Goal: Task Accomplishment & Management: Use online tool/utility

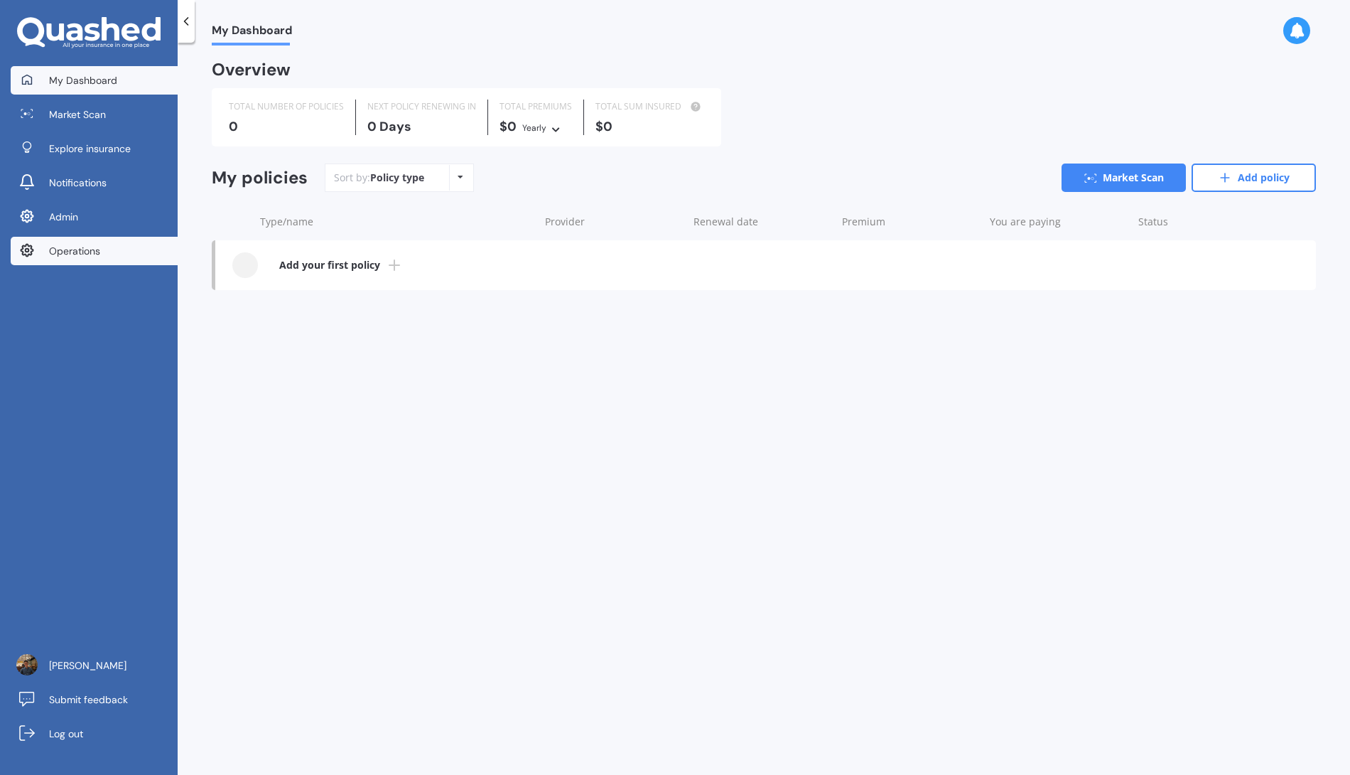
click at [138, 262] on link "Operations" at bounding box center [94, 251] width 167 height 28
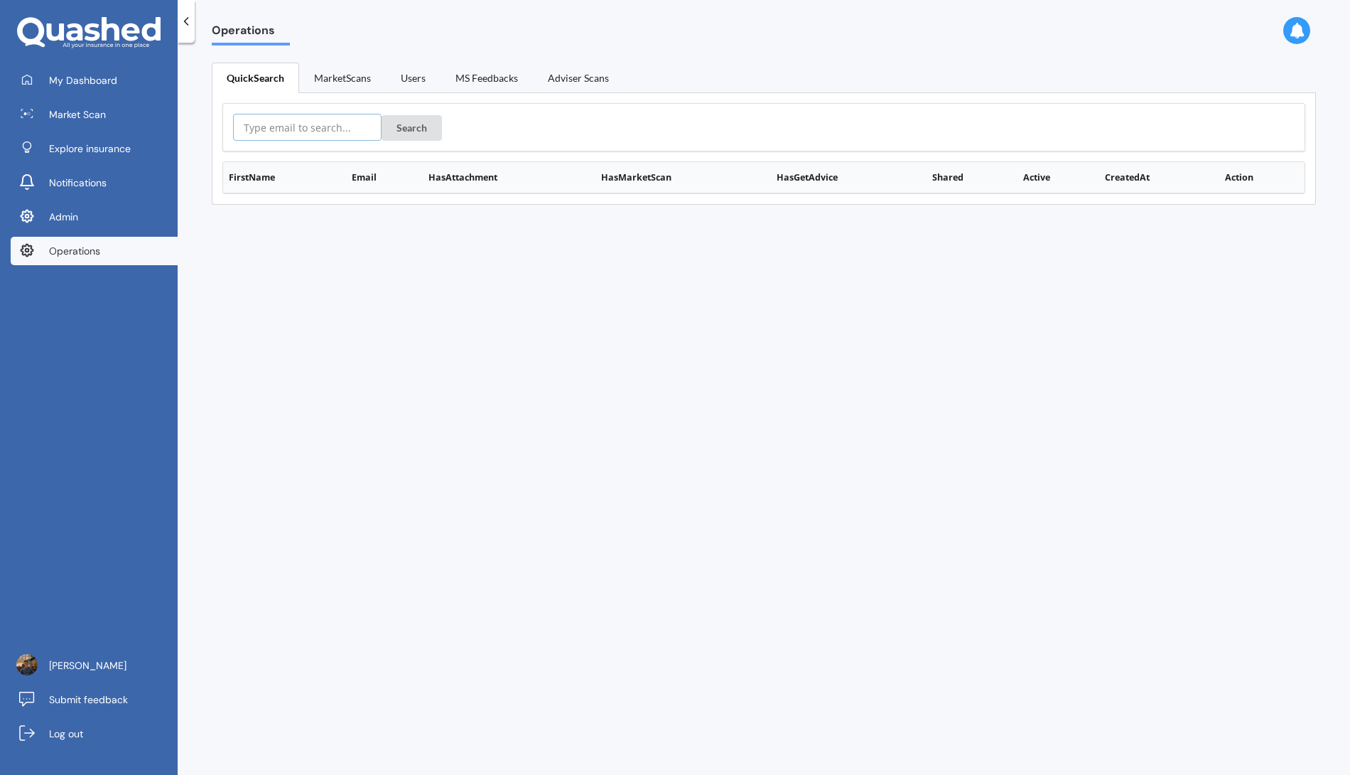
click at [334, 134] on input "text" at bounding box center [307, 127] width 149 height 27
paste input "1/63 Middlebrook Close,"
click at [413, 118] on button "Search" at bounding box center [412, 128] width 60 height 26
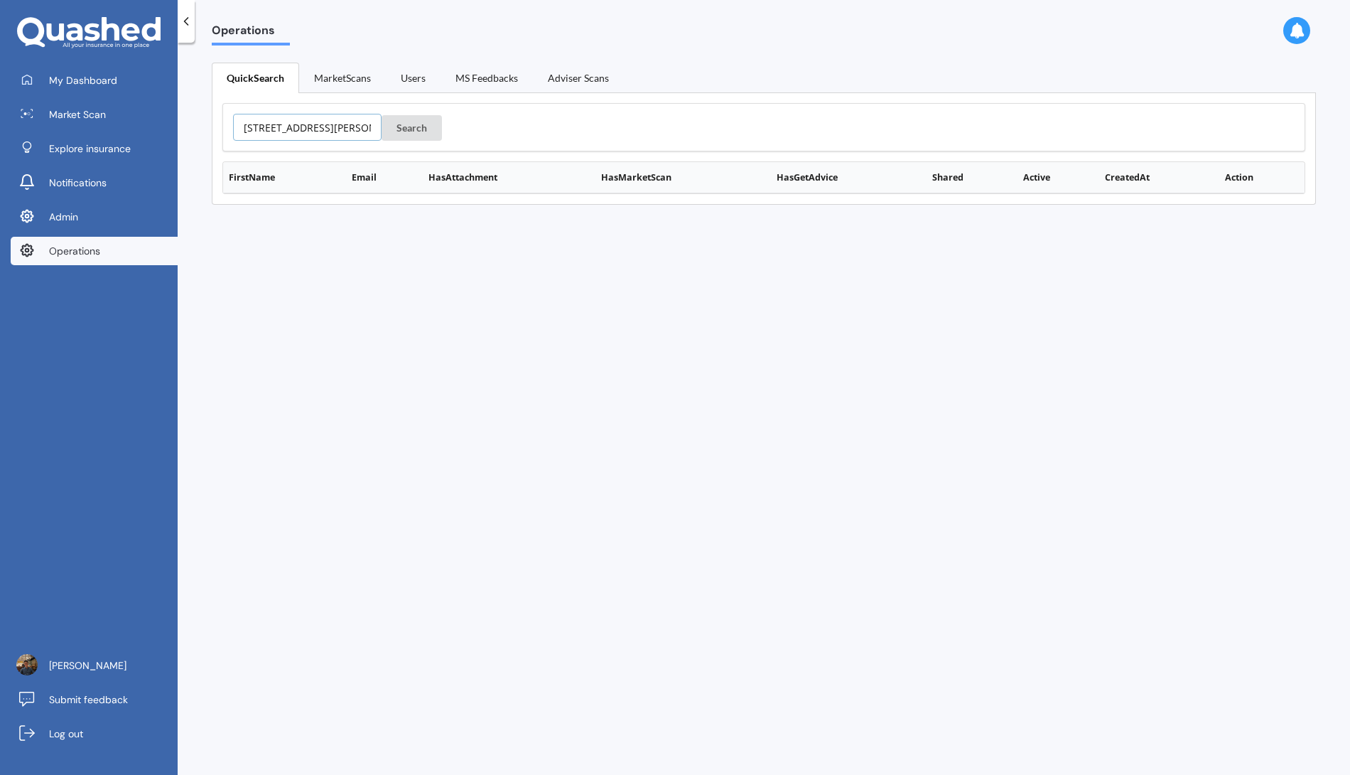
click at [261, 129] on input "1/63 Middlebrook Close," at bounding box center [307, 127] width 149 height 27
paste input "sianwest@gmail.com"
type input "sianwest@gmail.com"
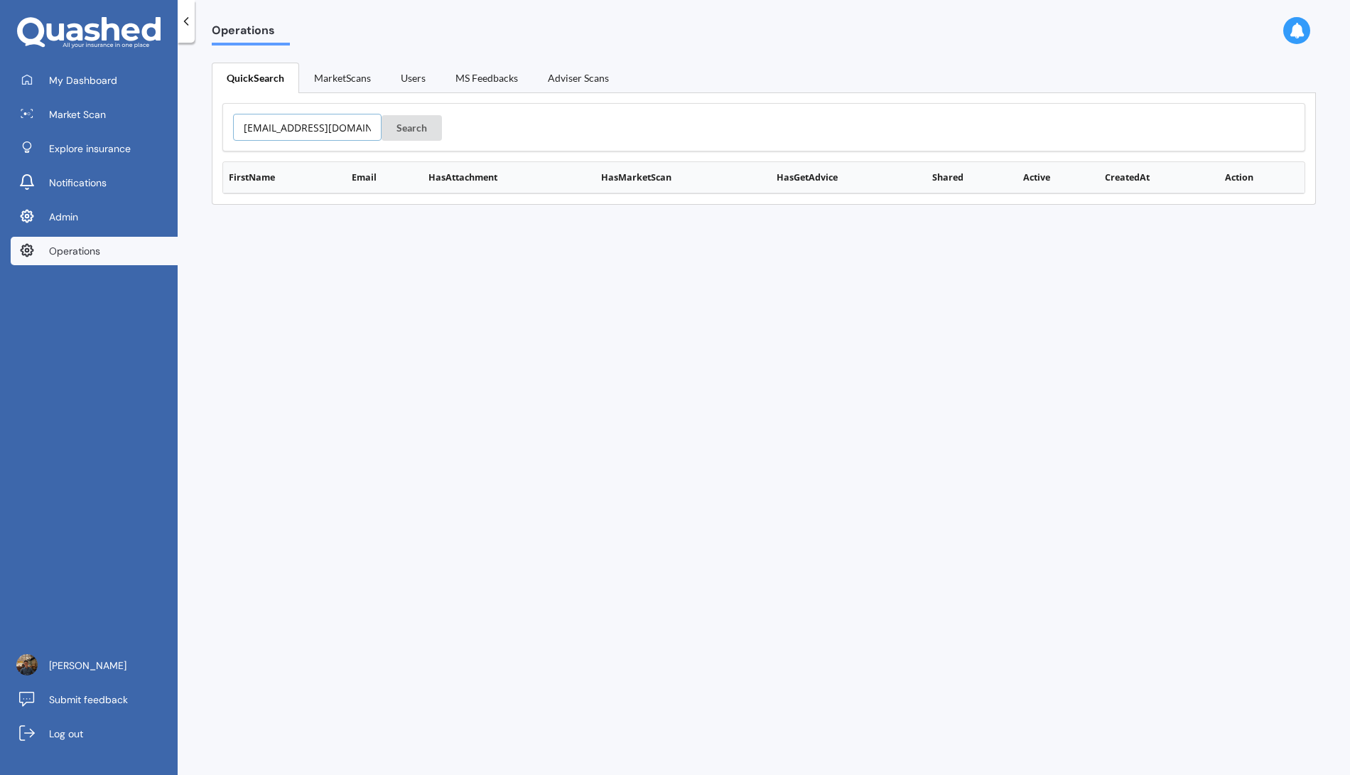
click at [382, 115] on button "Search" at bounding box center [412, 128] width 60 height 26
click at [345, 76] on link "MarketScans" at bounding box center [342, 78] width 87 height 30
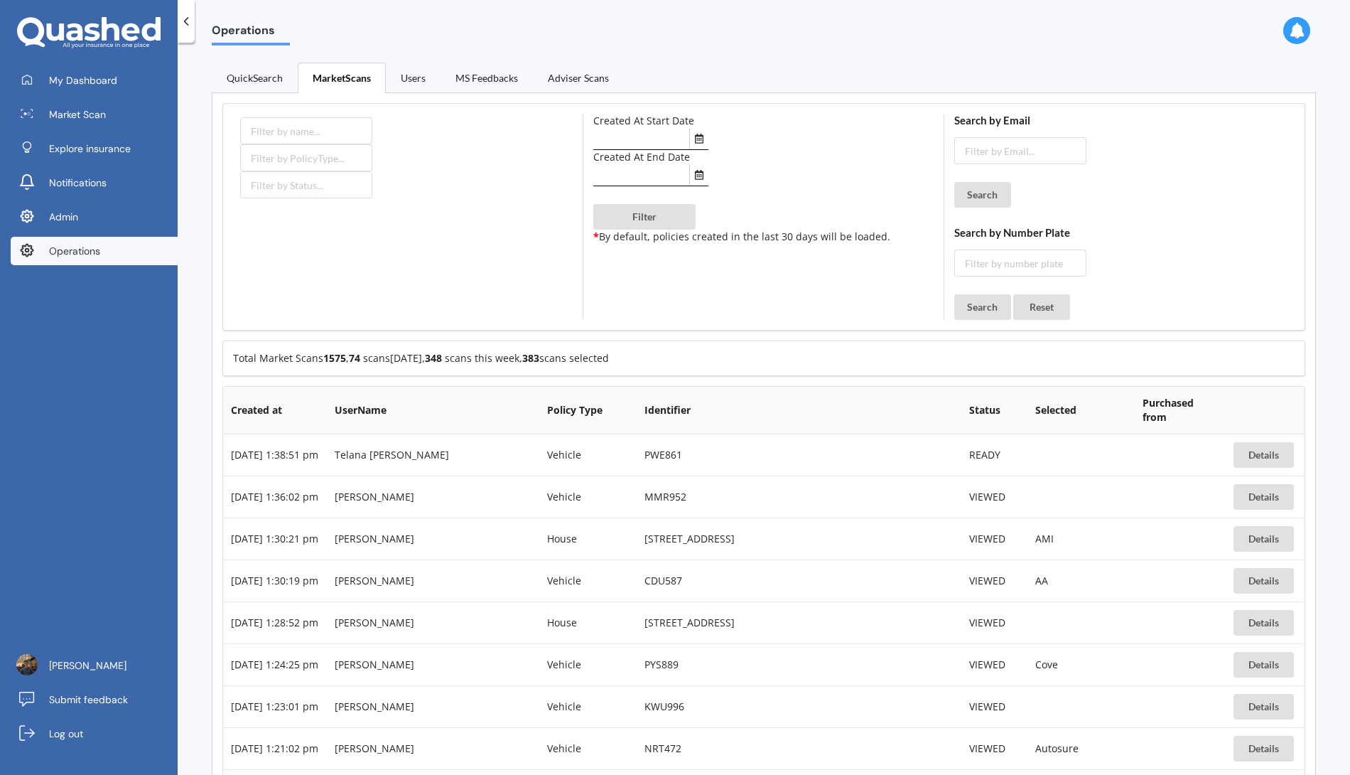
scroll to position [31521, 0]
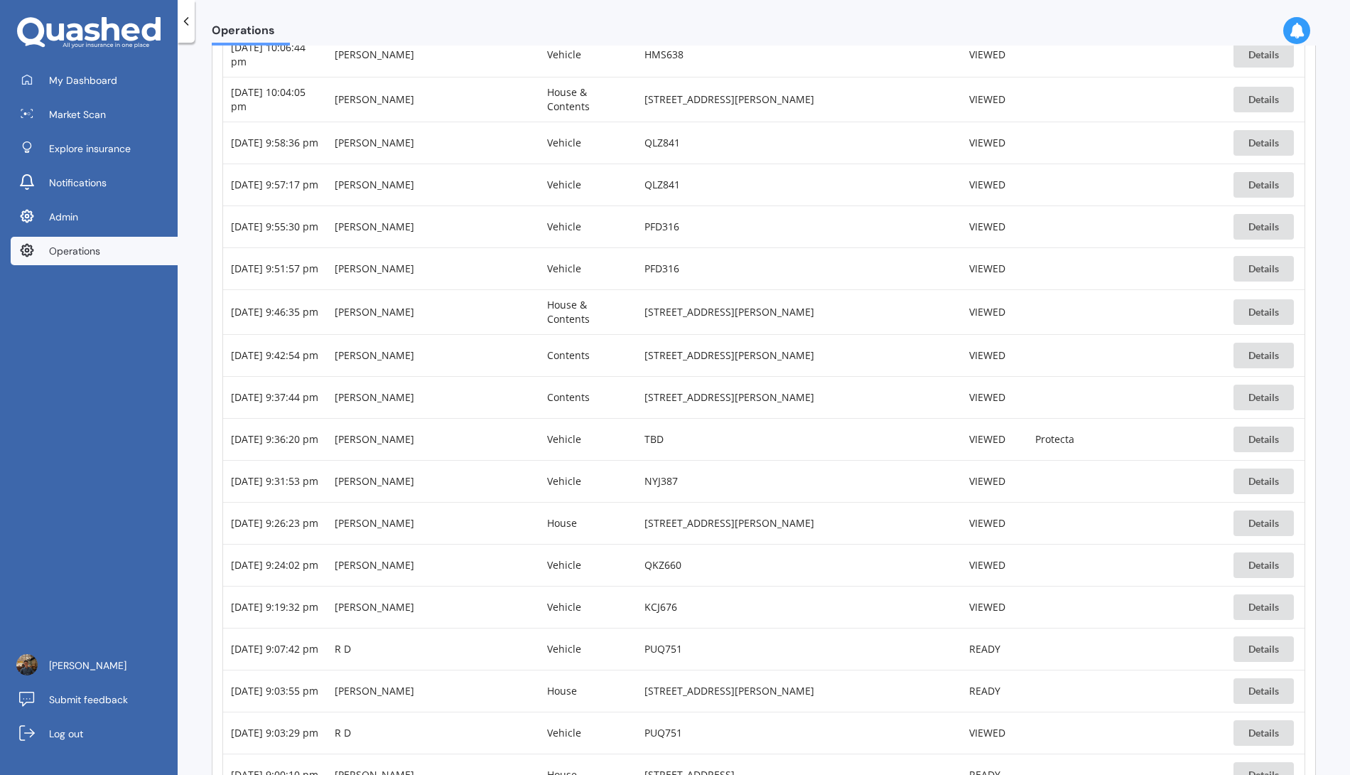
scroll to position [31748, 0]
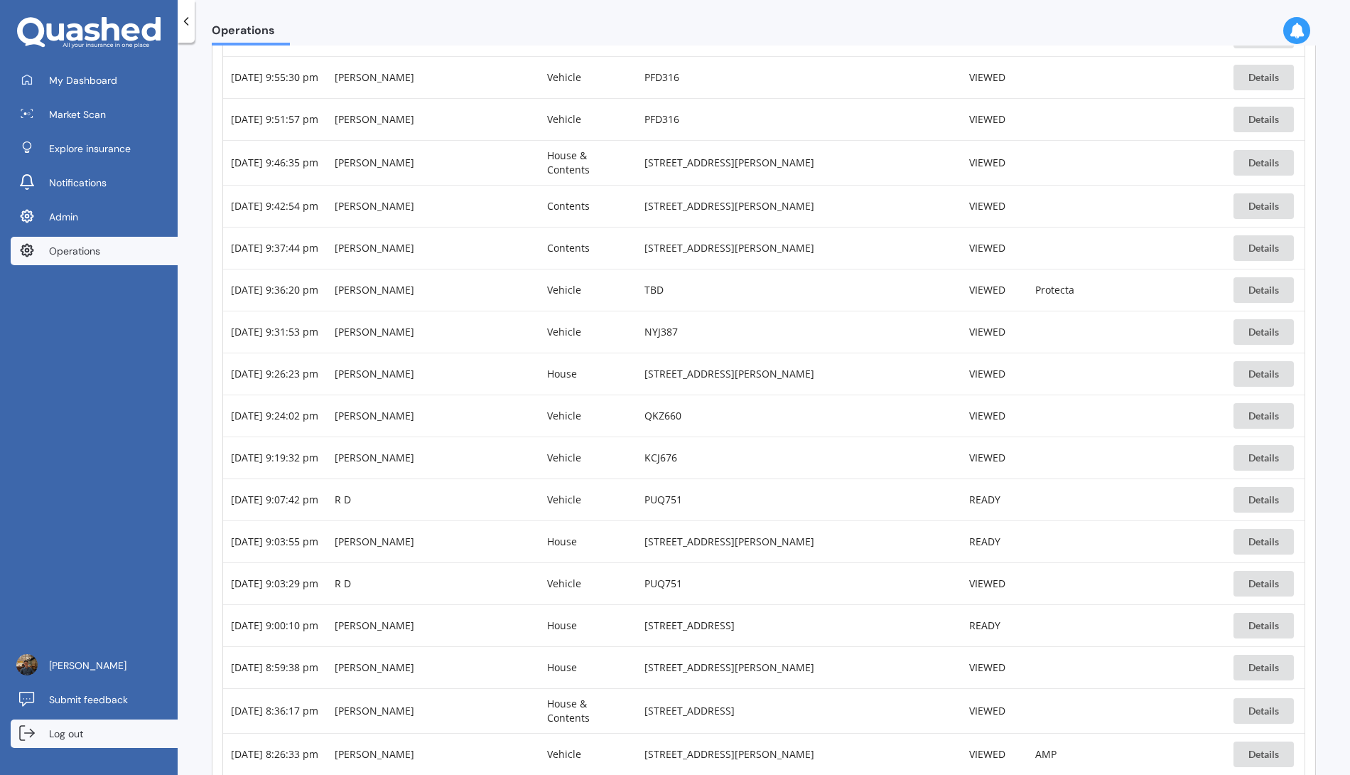
click at [104, 735] on link "Log out" at bounding box center [94, 733] width 167 height 28
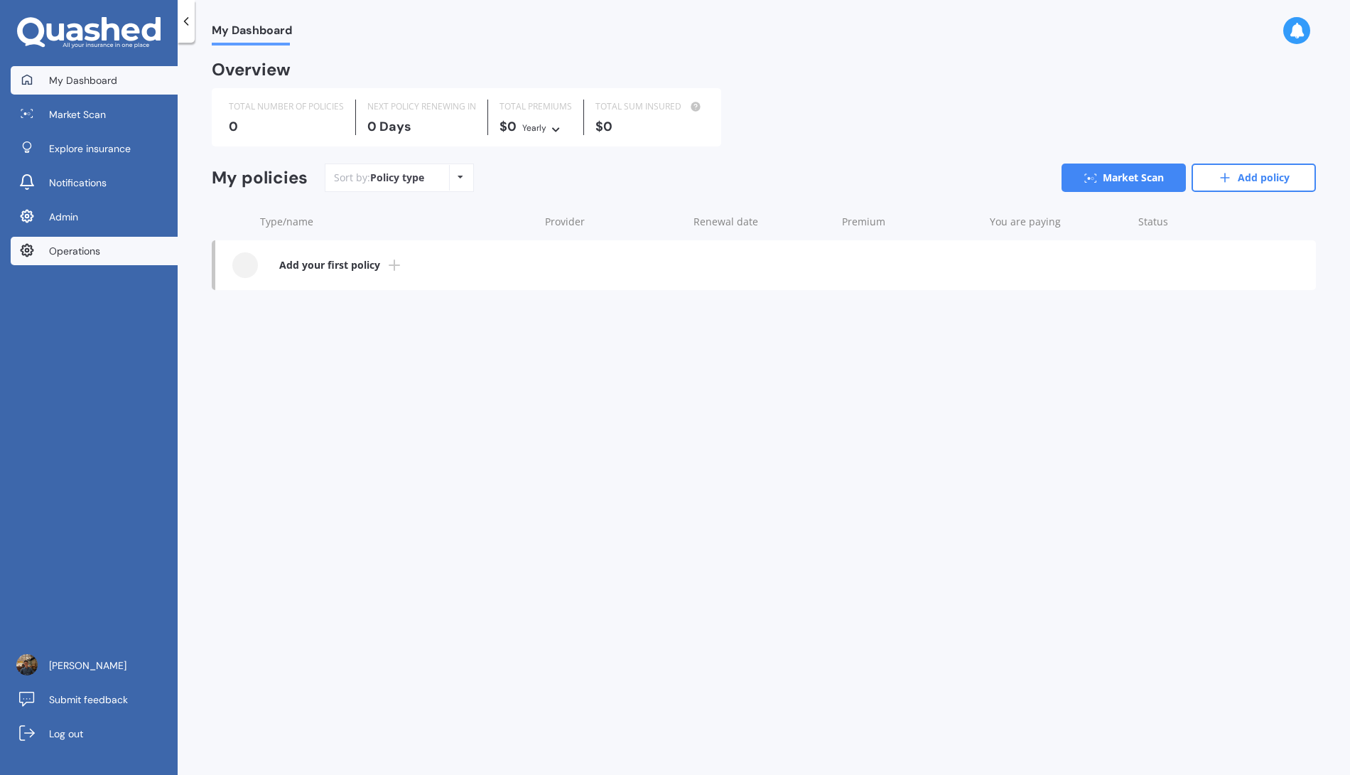
click at [60, 247] on span "Operations" at bounding box center [74, 251] width 51 height 14
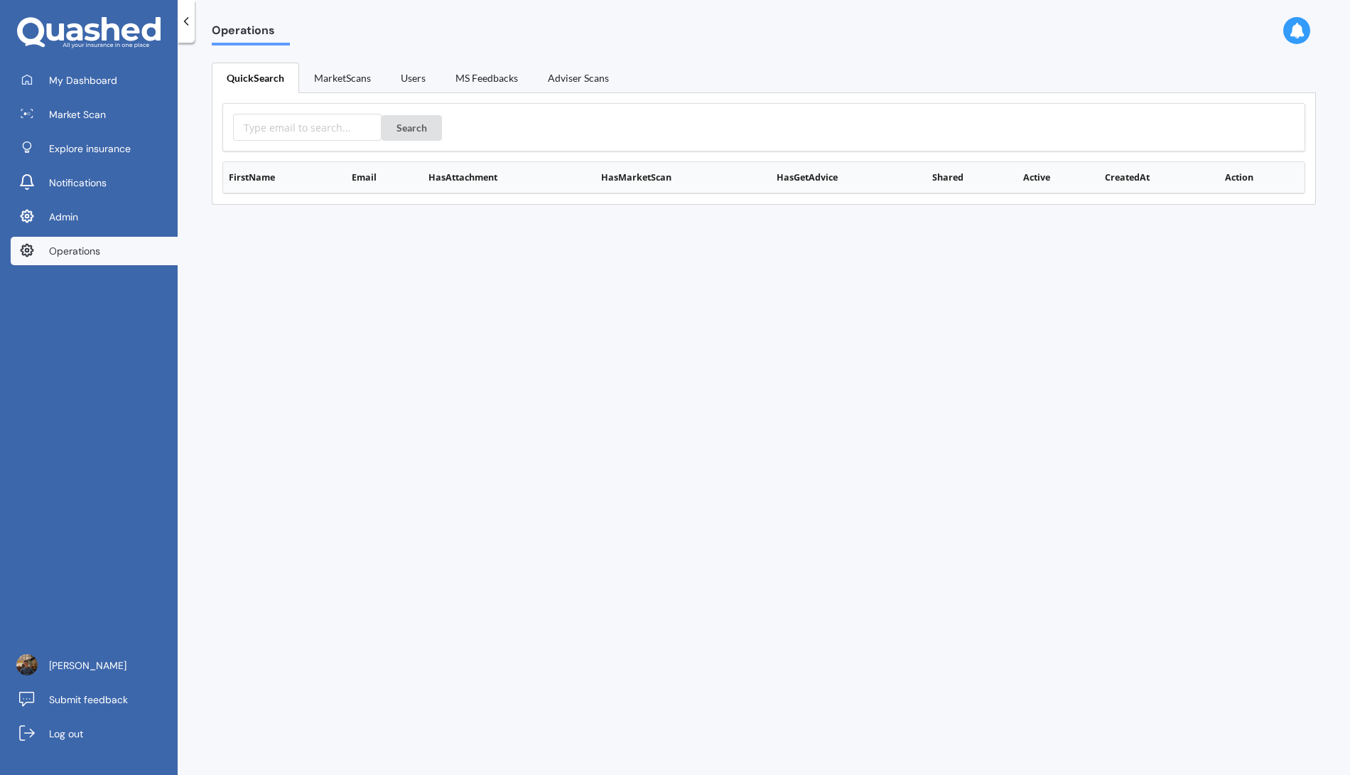
click at [556, 119] on form "Search" at bounding box center [764, 127] width 1062 height 27
click at [347, 74] on link "MarketScans" at bounding box center [342, 78] width 87 height 30
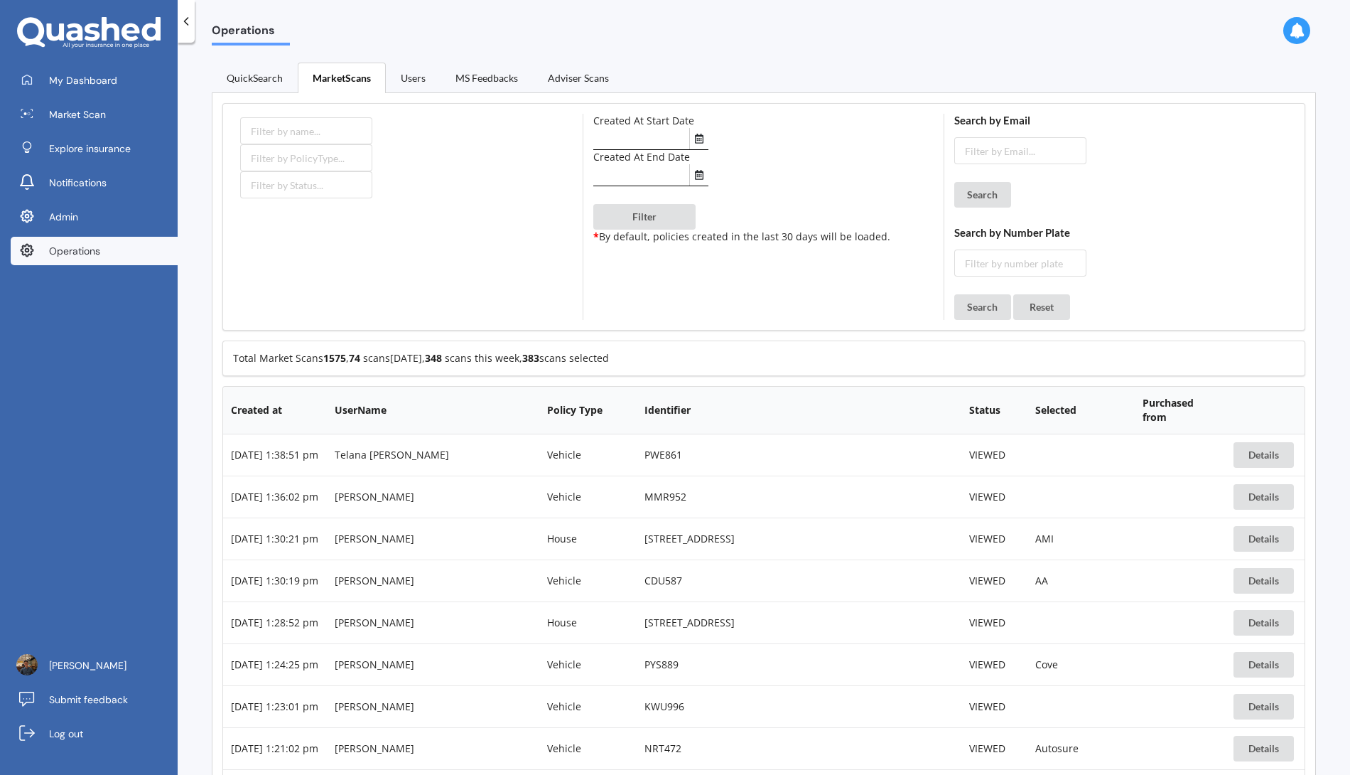
scroll to position [31521, 0]
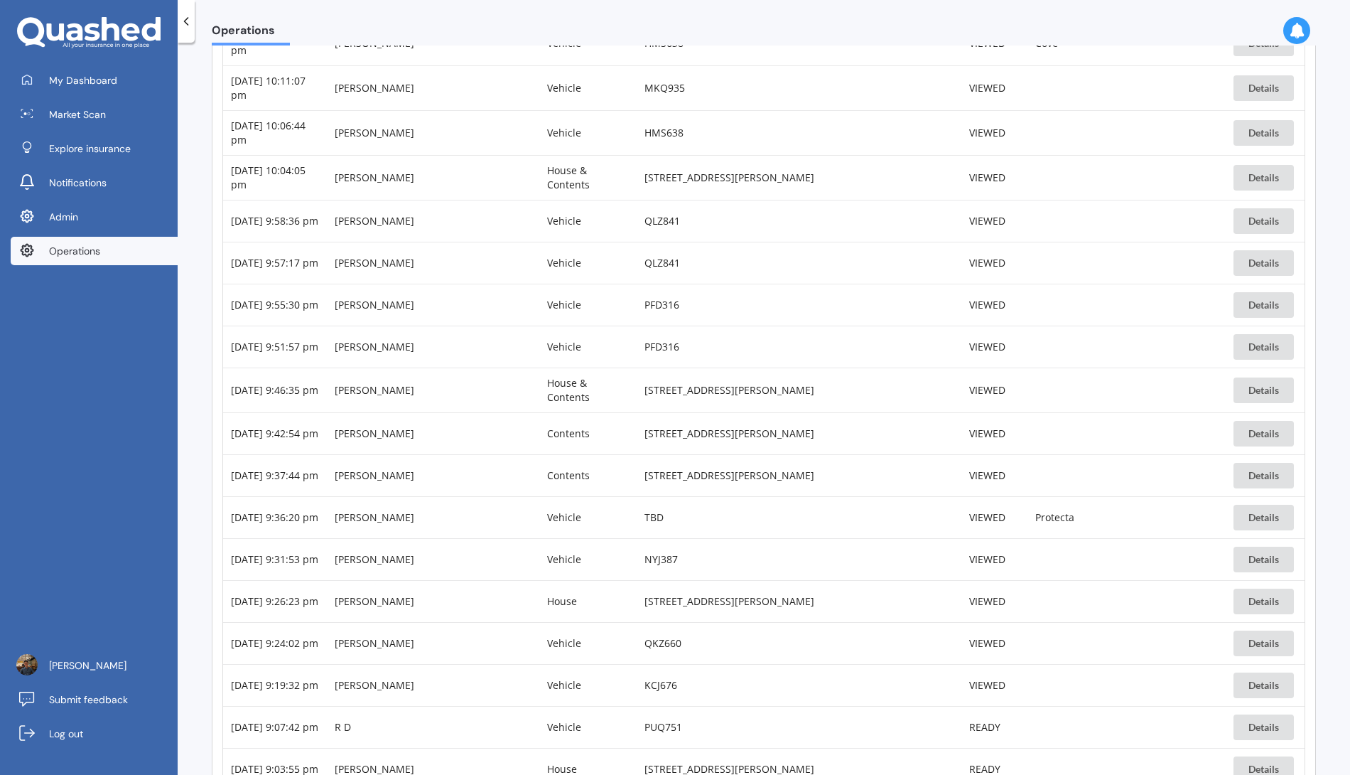
click at [117, 726] on link "Log out" at bounding box center [94, 733] width 167 height 28
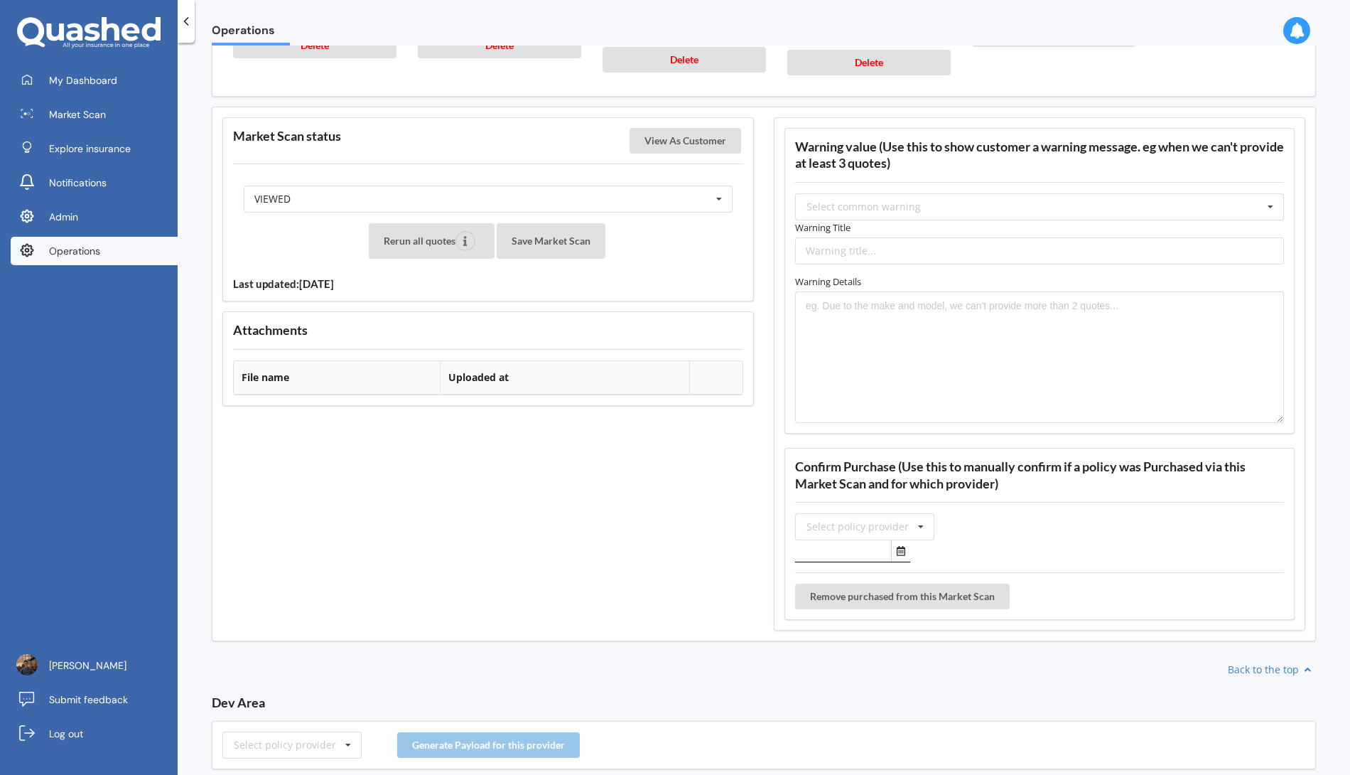
scroll to position [1177, 0]
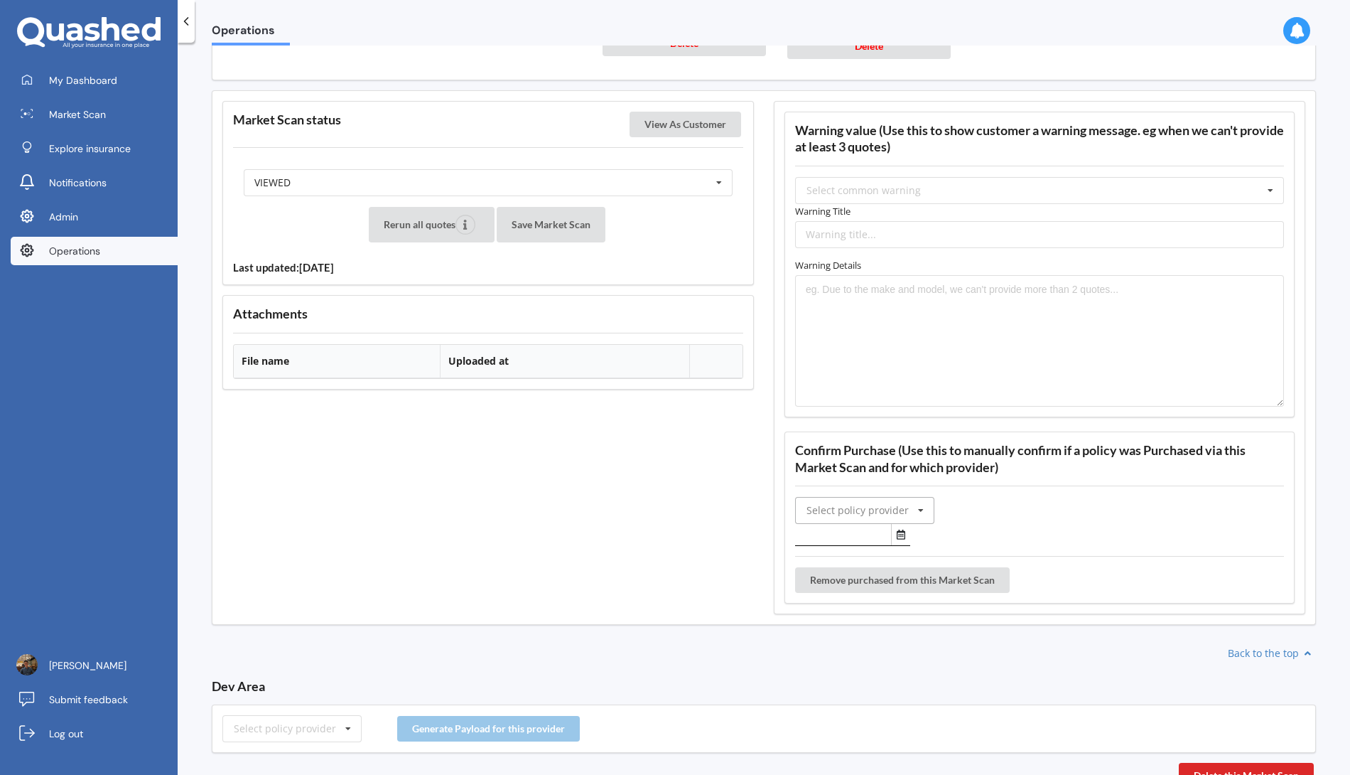
click at [903, 497] on input "text" at bounding box center [866, 510] width 138 height 26
type input "ini"
click at [868, 523] on div "Initio" at bounding box center [865, 536] width 138 height 26
click at [902, 529] on button "Select date" at bounding box center [900, 534] width 19 height 21
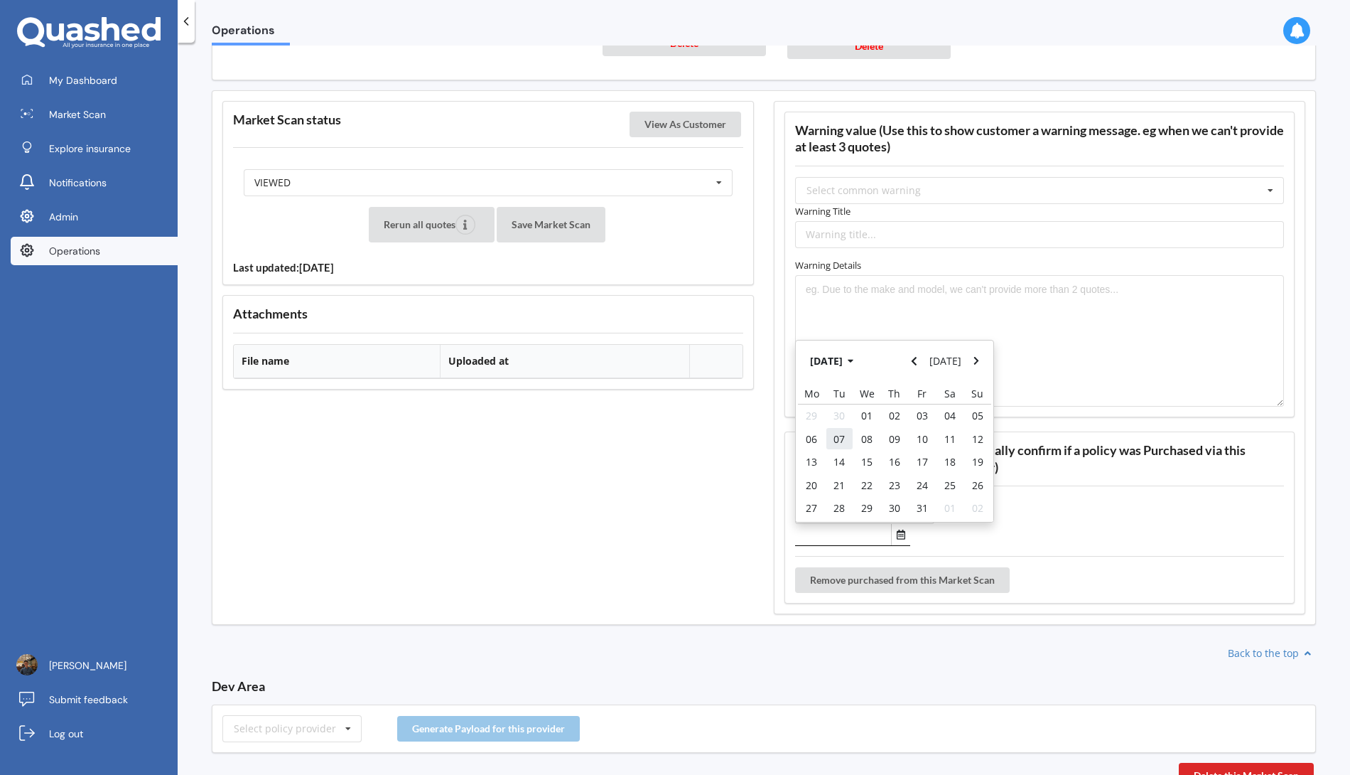
click at [835, 432] on span "07" at bounding box center [839, 439] width 11 height 14
type input "07/10/2025"
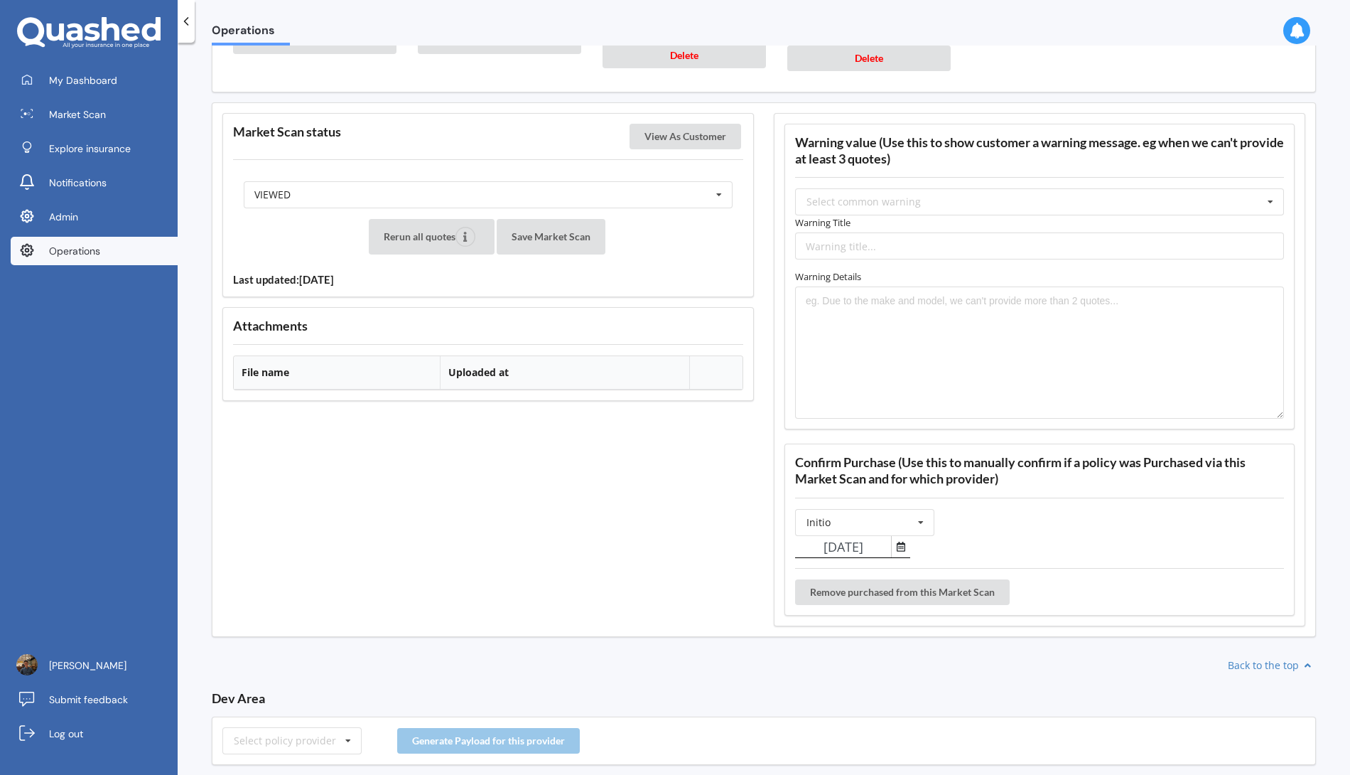
scroll to position [1189, 0]
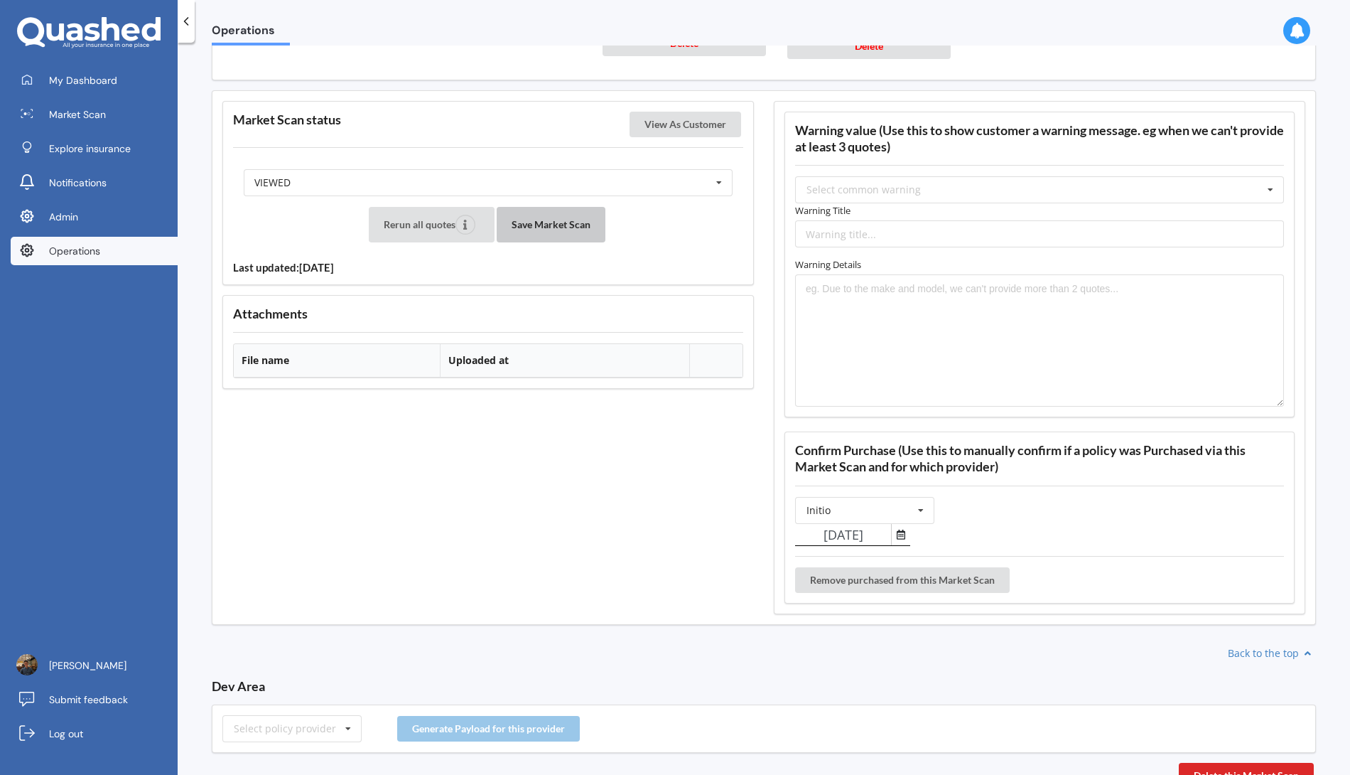
click at [566, 214] on button "Save Market Scan" at bounding box center [551, 225] width 109 height 36
